Goal: Find specific page/section: Find specific page/section

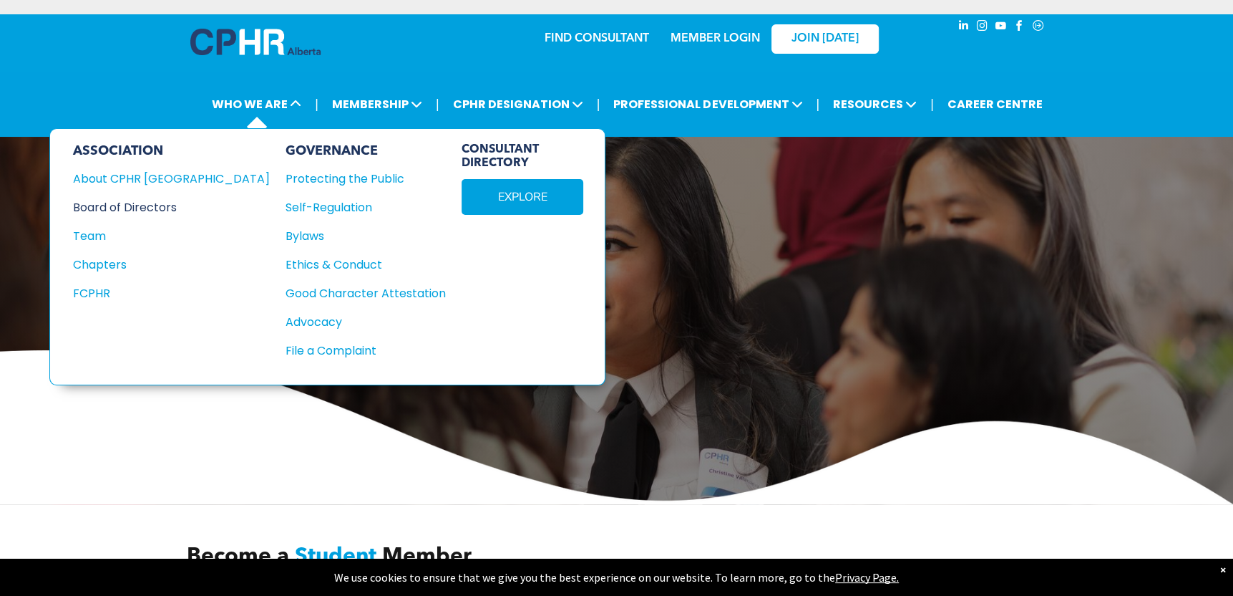
click at [115, 200] on div "Board of Directors" at bounding box center [162, 207] width 178 height 18
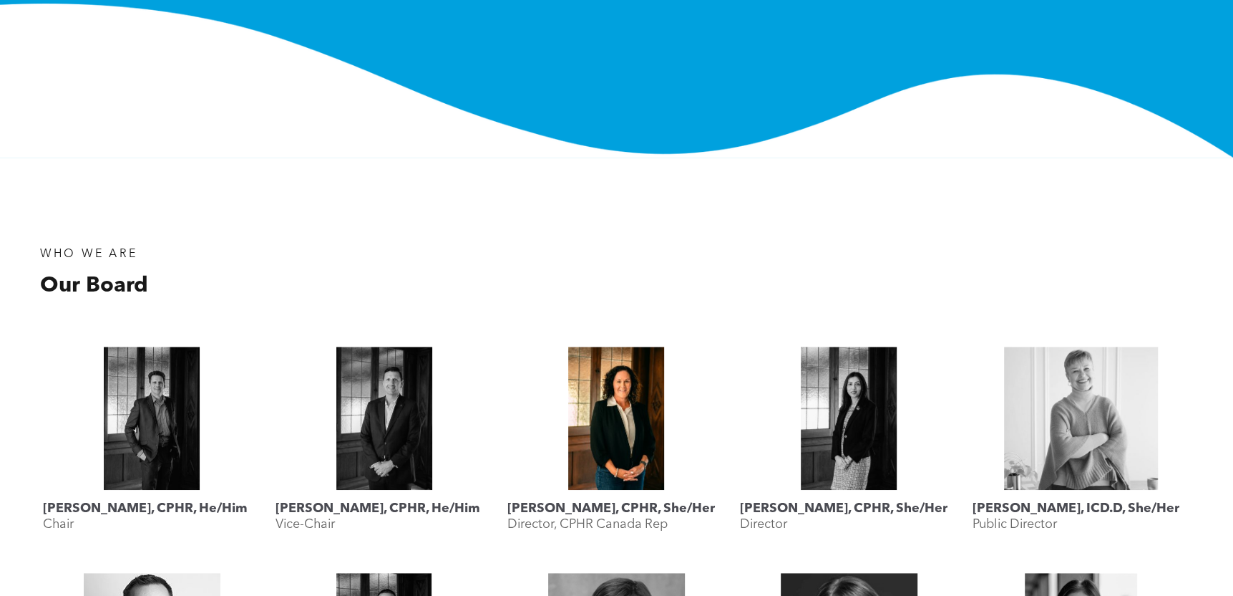
scroll to position [358, 0]
